Goal: Register for event/course

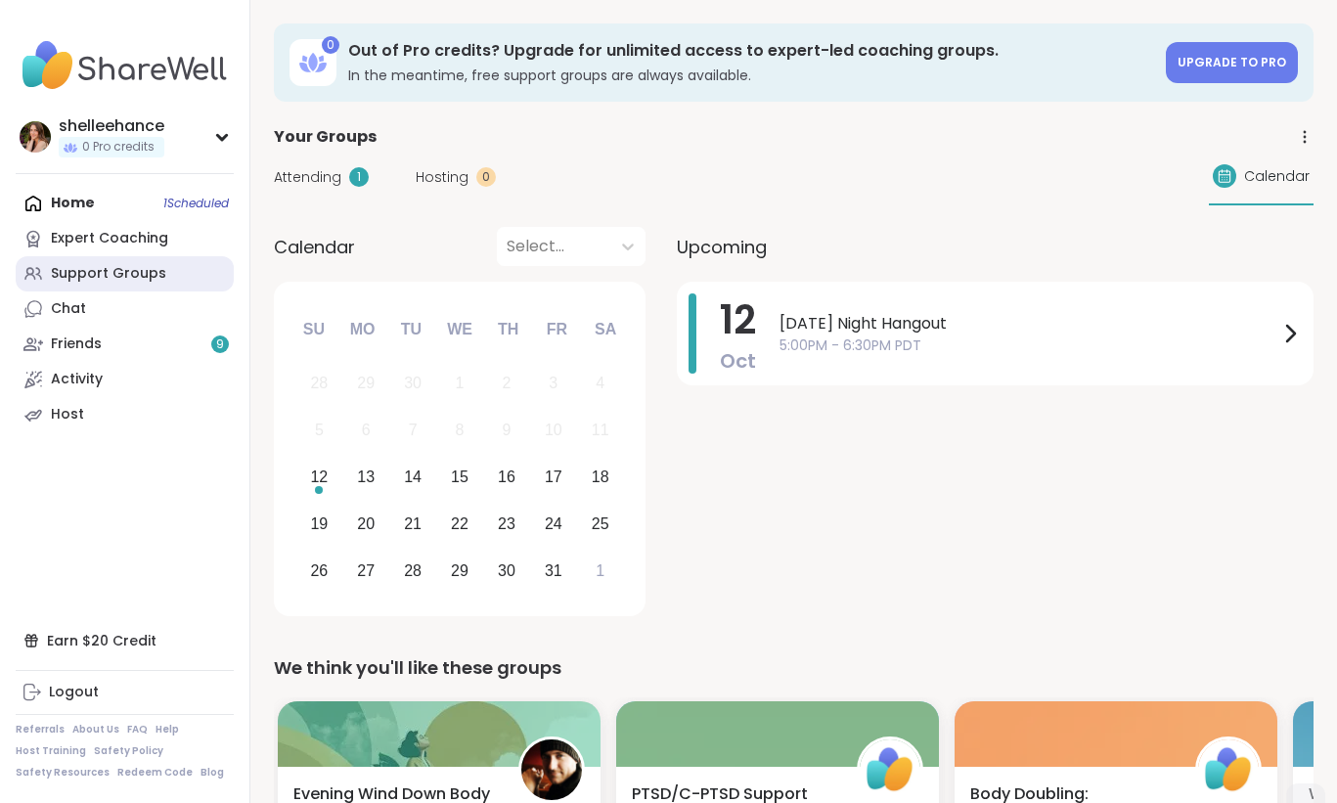
click at [169, 276] on link "Support Groups" at bounding box center [125, 273] width 218 height 35
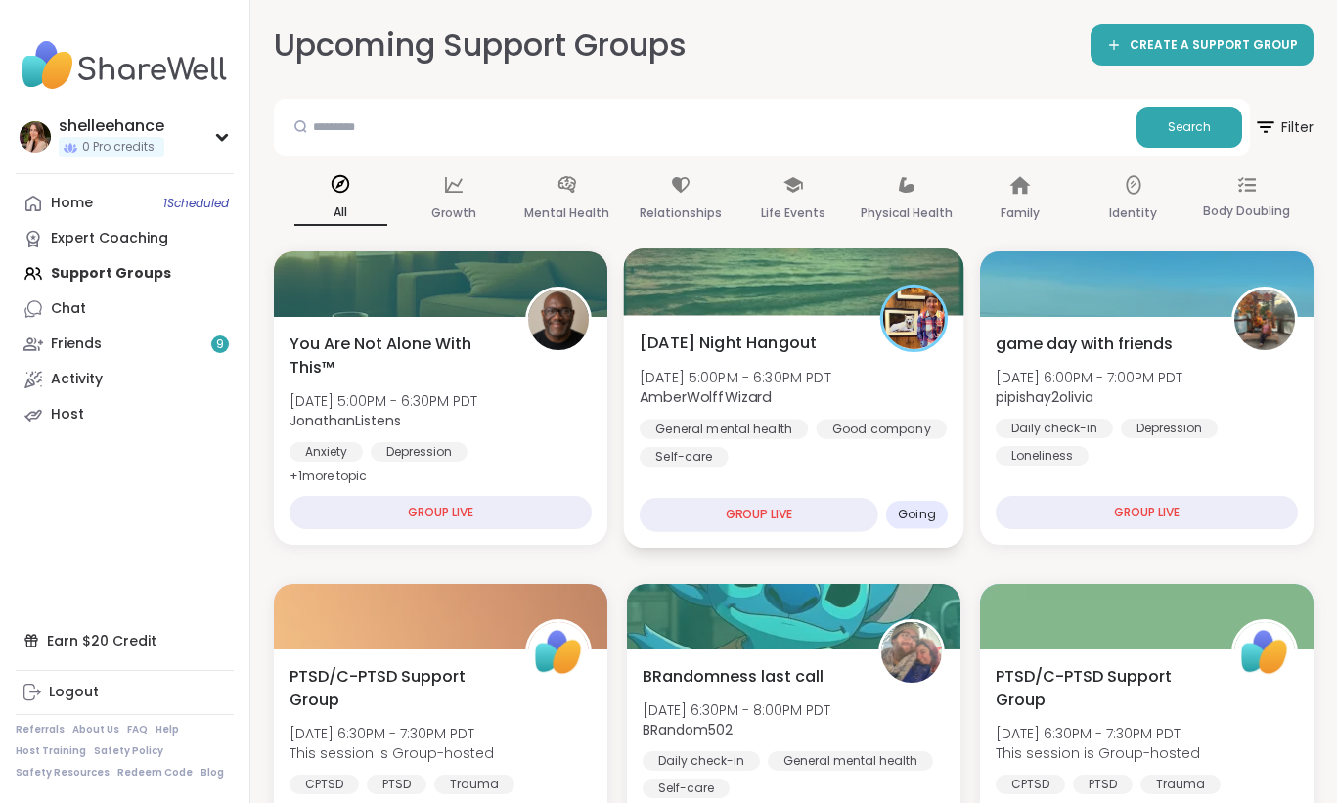
click at [904, 462] on div "General mental health Good company Self-care" at bounding box center [793, 443] width 308 height 48
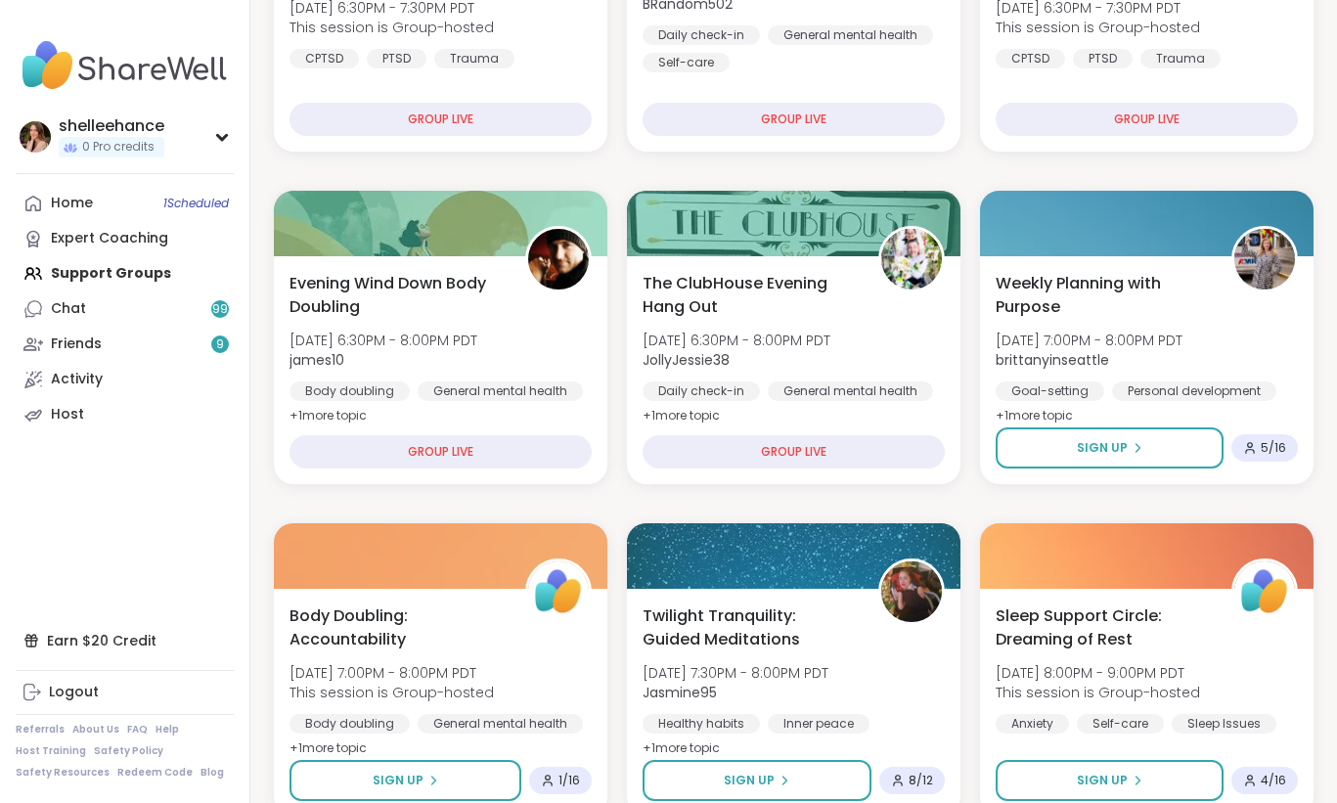
scroll to position [398, 0]
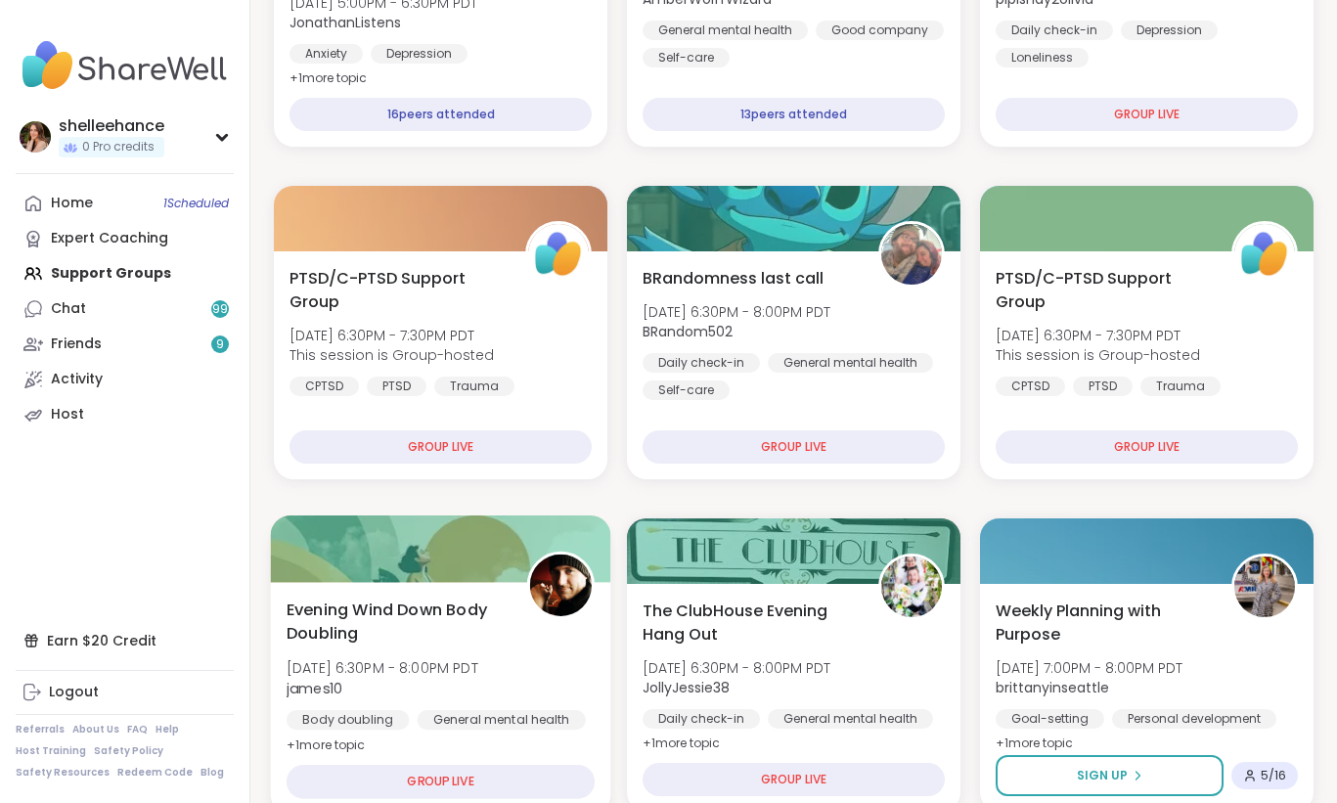
click at [578, 641] on div "Evening Wind Down Body Doubling Sun, Oct 12 | 6:30PM - 8:00PM PDT james10 Body …" at bounding box center [441, 676] width 308 height 159
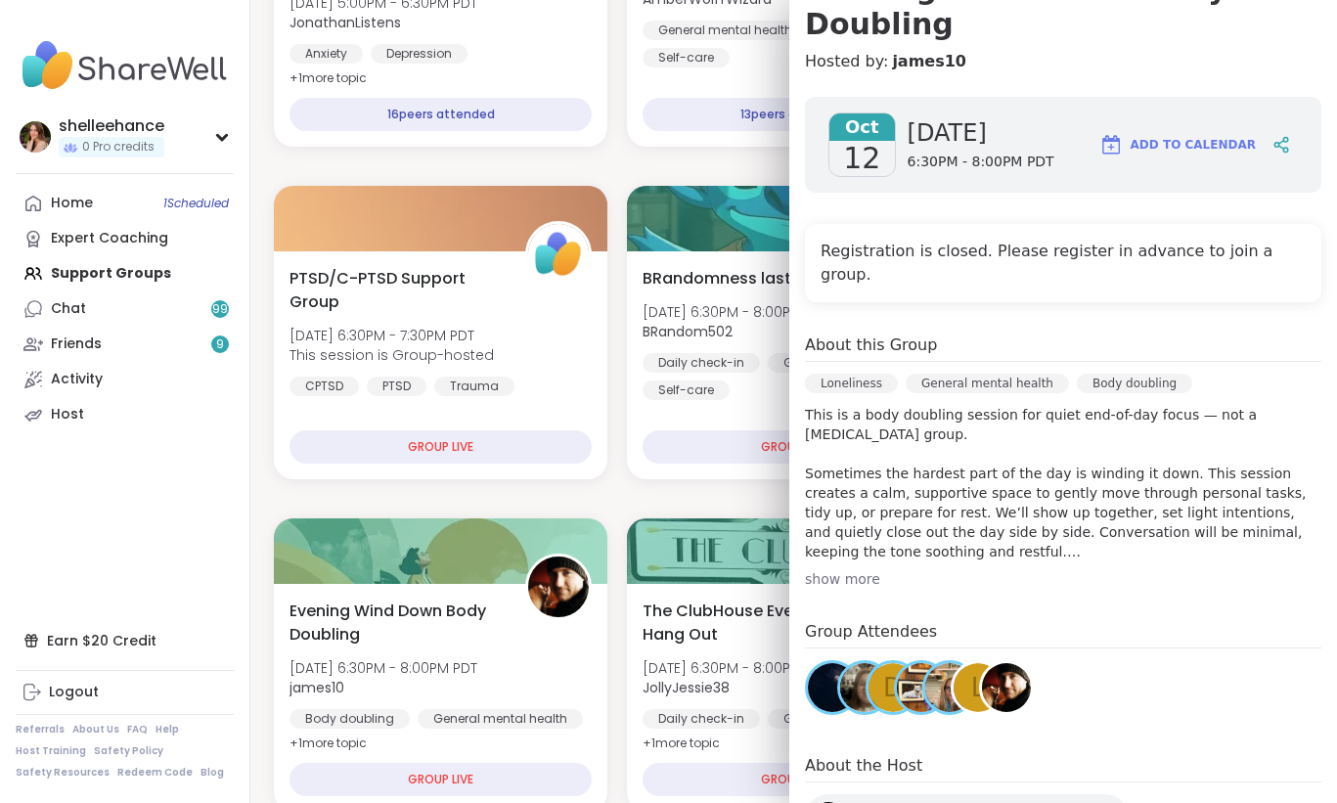
scroll to position [229, 0]
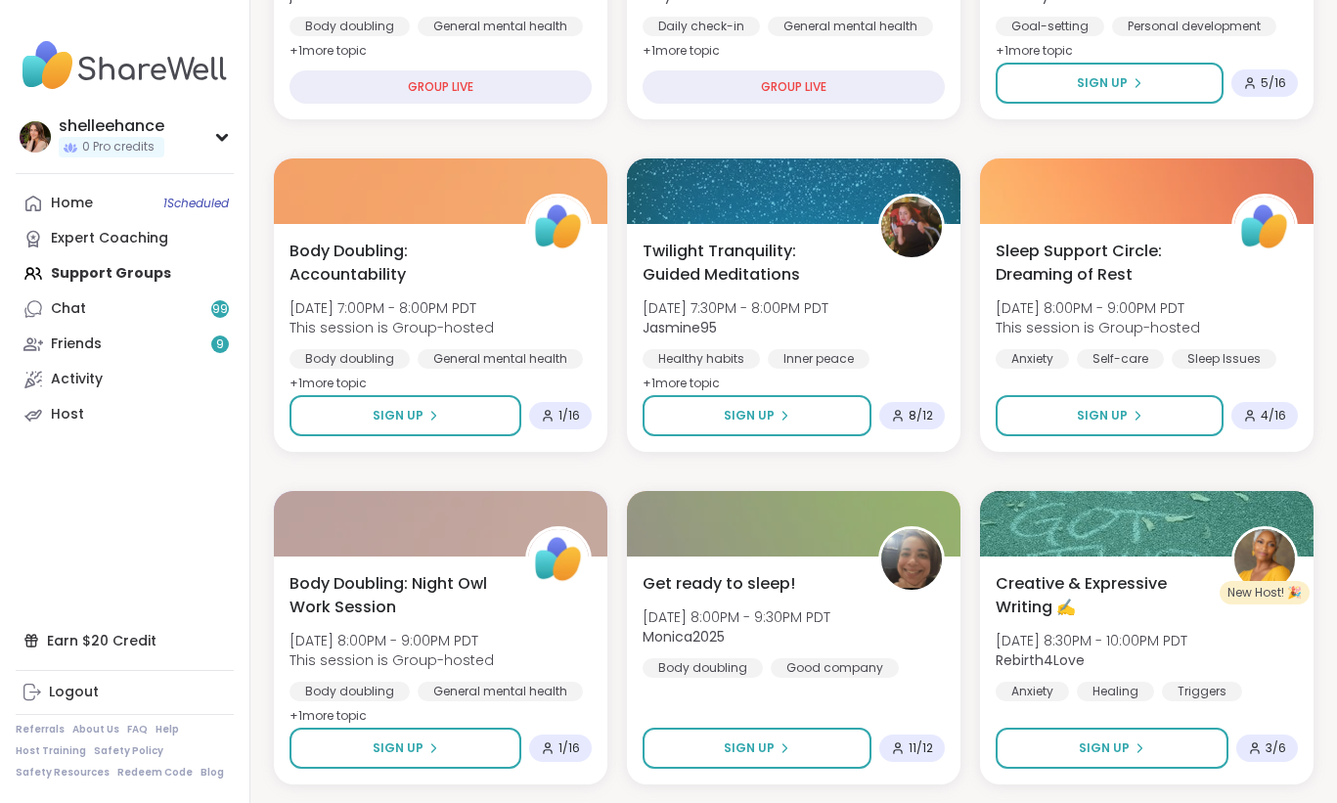
scroll to position [1110, 0]
